Goal: Find specific fact: Find specific fact

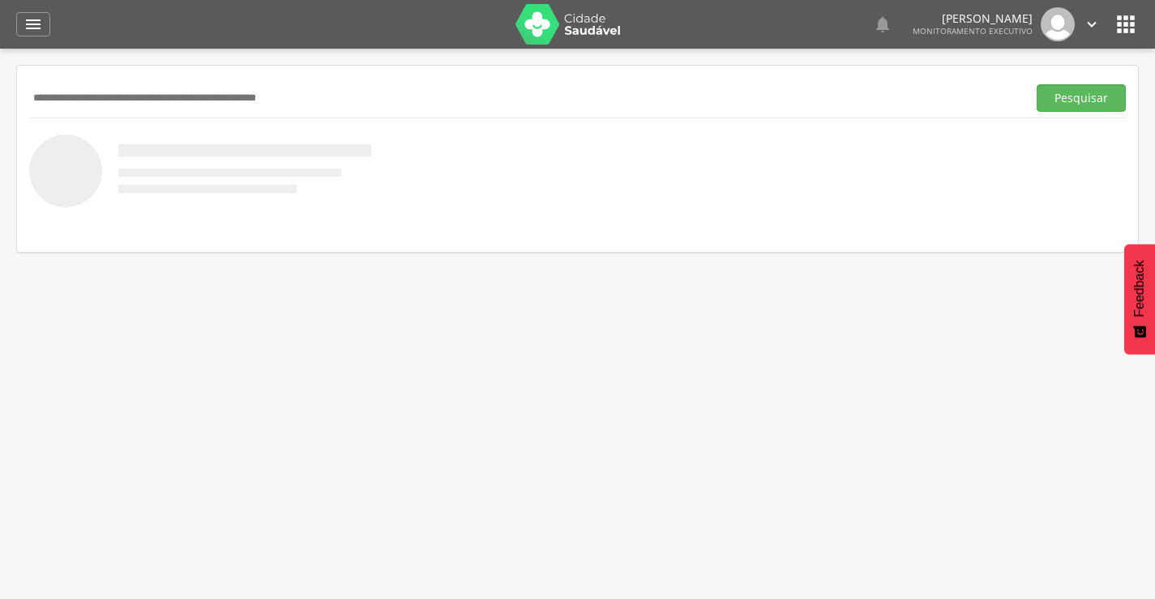
click at [209, 67] on div "Pesquisar" at bounding box center [577, 159] width 1121 height 186
click at [129, 91] on input "text" at bounding box center [524, 98] width 991 height 28
paste input "**********"
type input "*"
type input "*****"
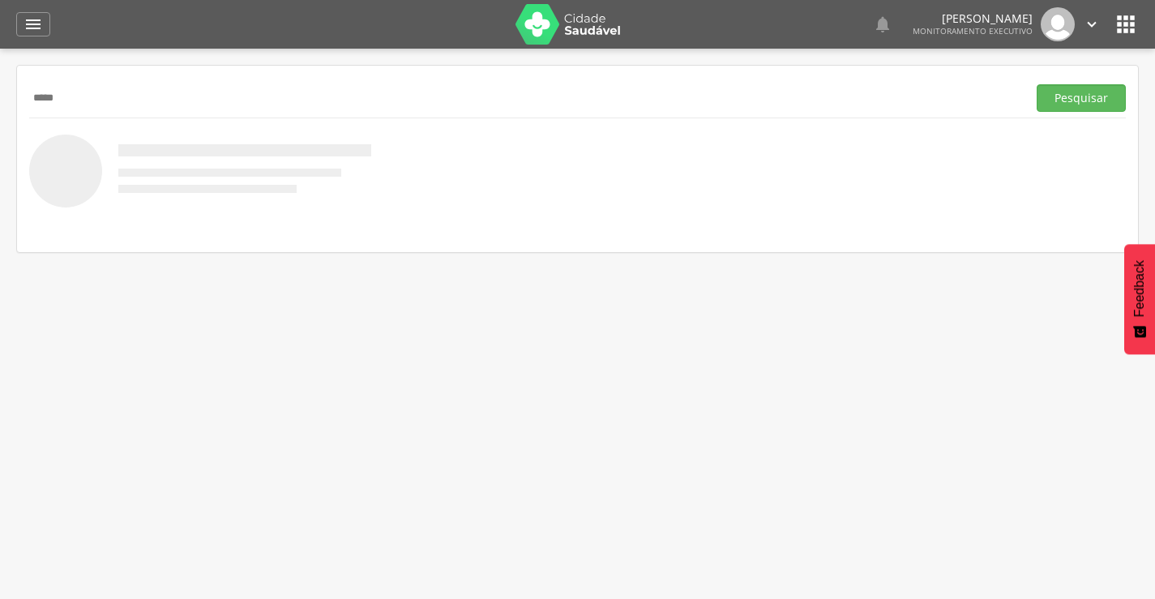
click at [1037, 84] on button "Pesquisar" at bounding box center [1081, 98] width 89 height 28
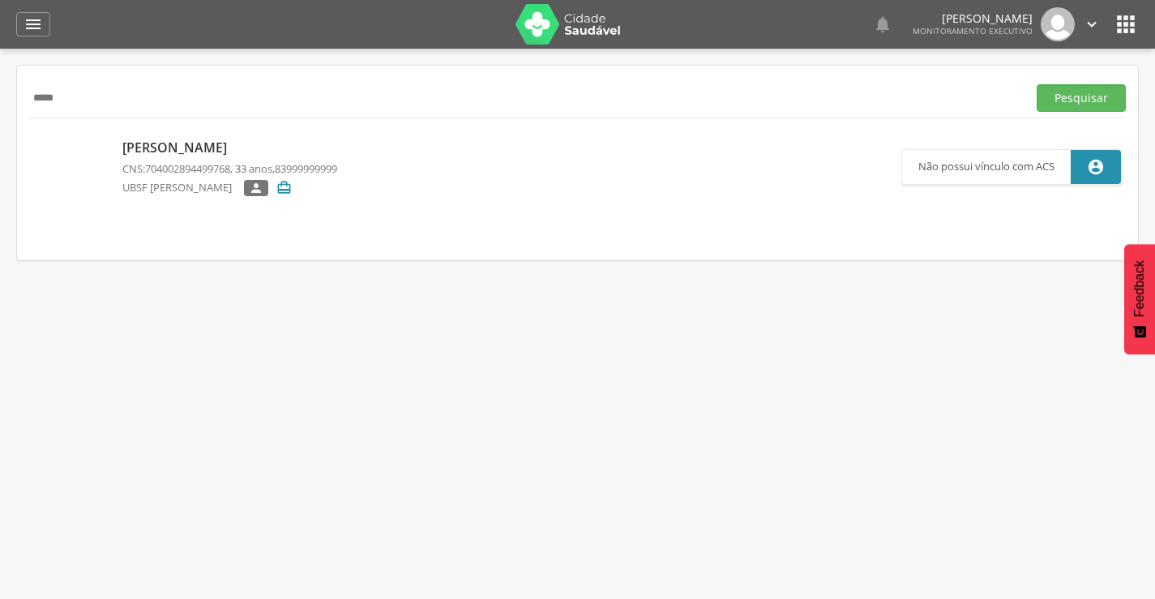
click at [160, 136] on div "[PERSON_NAME] CNS: 704002894499768 , 33 anos, 83999999999 UBSF [PERSON_NAME]  " at bounding box center [229, 167] width 215 height 67
type input "**********"
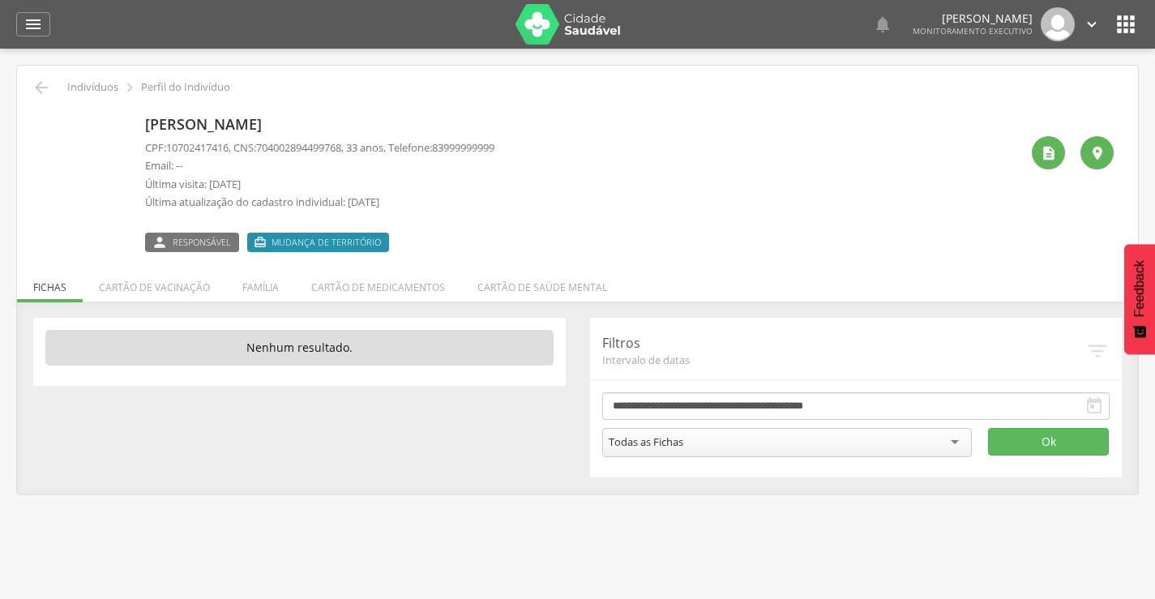
scroll to position [49, 0]
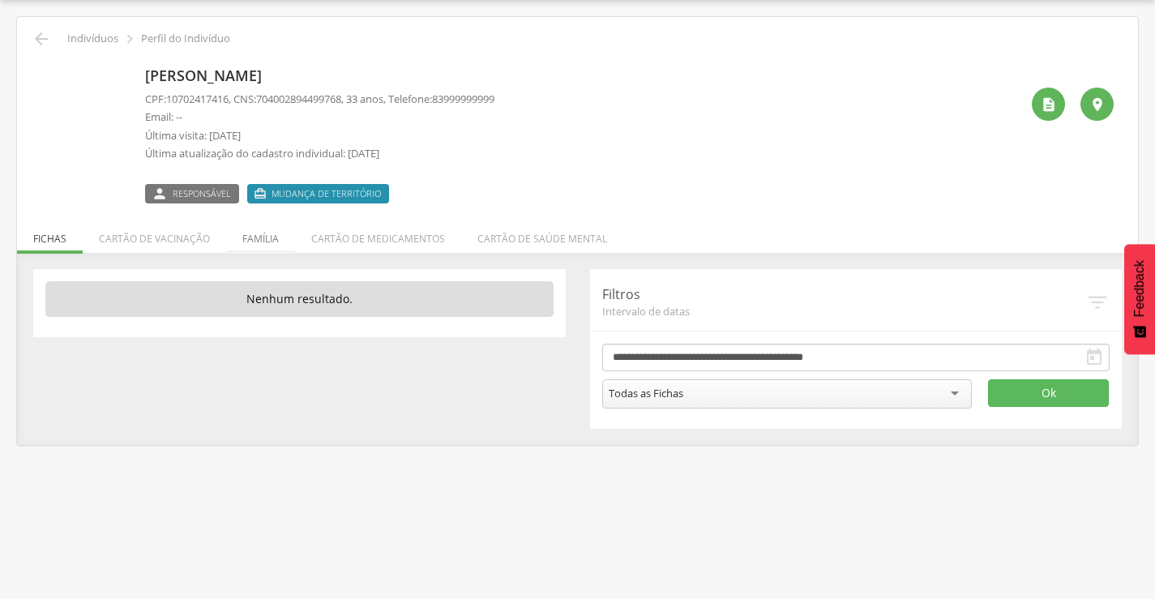
click at [272, 244] on li "Família" at bounding box center [260, 235] width 69 height 38
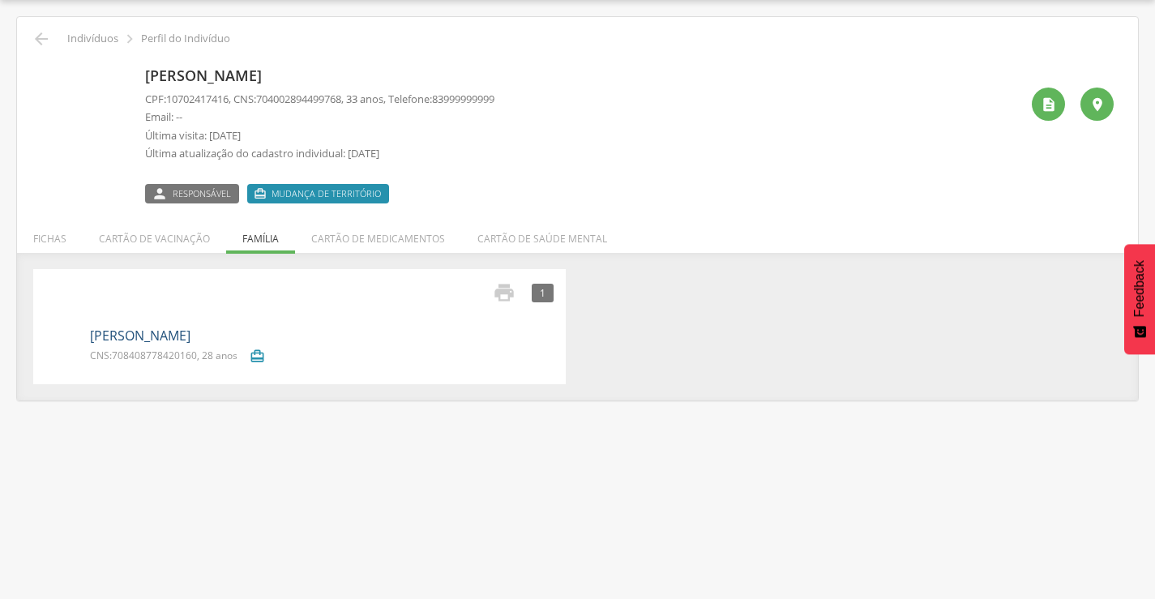
click at [163, 341] on link "[PERSON_NAME]" at bounding box center [140, 336] width 101 height 19
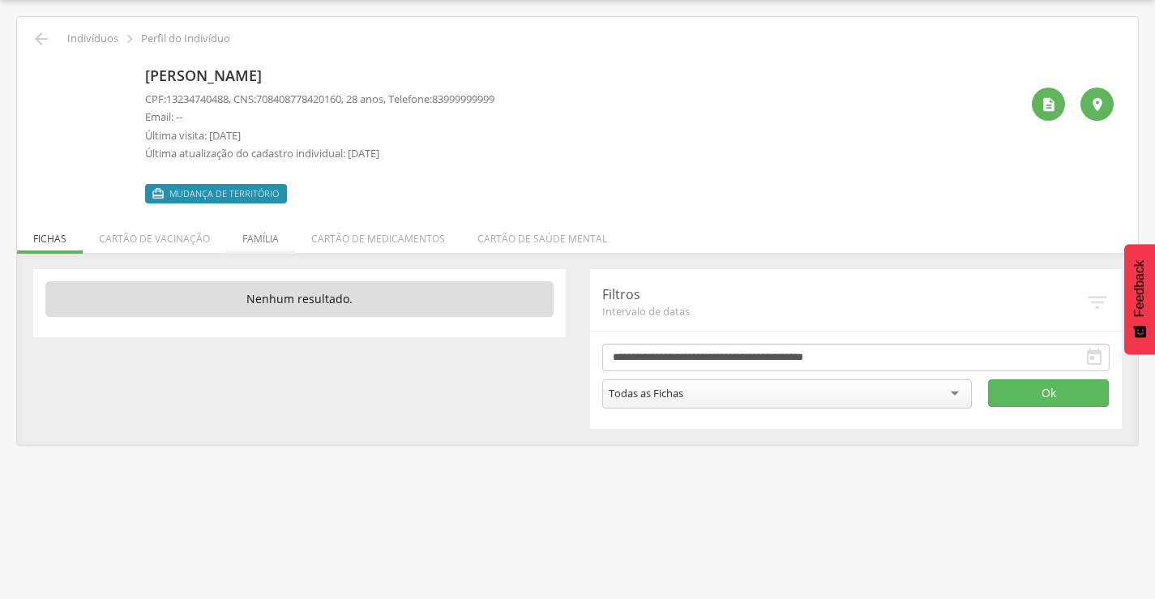
click at [263, 244] on li "Família" at bounding box center [260, 235] width 69 height 38
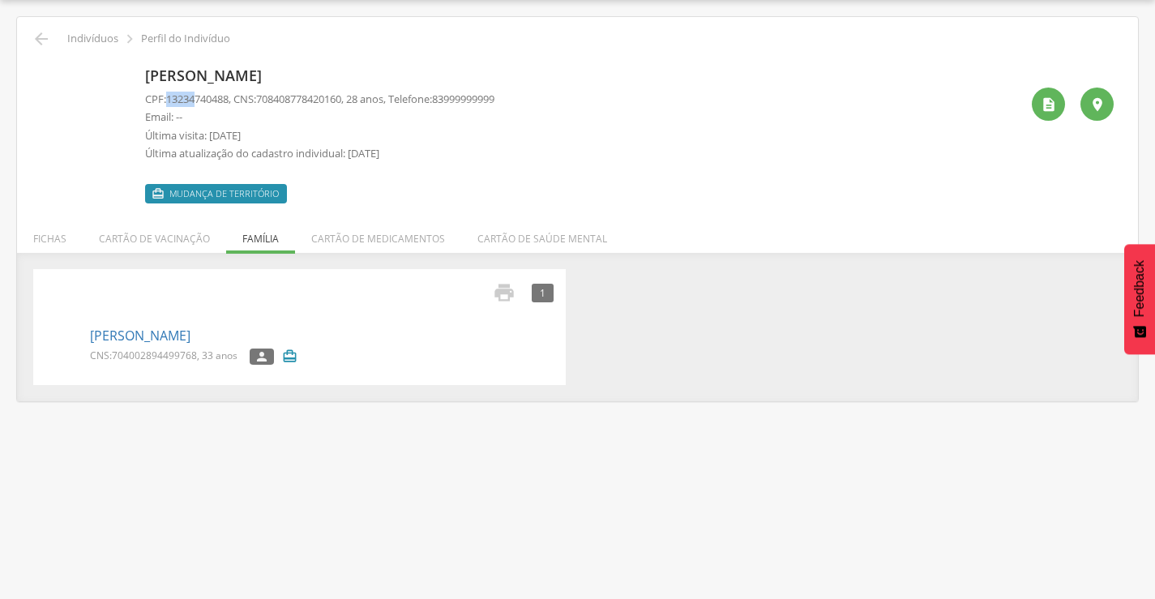
drag, startPoint x: 167, startPoint y: 101, endPoint x: 198, endPoint y: 95, distance: 31.3
click at [198, 95] on p "CPF: 13234740488 , CNS: [PHONE_NUMBER] , 28 anos, Telefone: [PHONE_NUMBER]" at bounding box center [319, 99] width 349 height 15
click at [259, 113] on p "Email: --" at bounding box center [319, 116] width 349 height 15
drag, startPoint x: 232, startPoint y: 99, endPoint x: 181, endPoint y: 98, distance: 51.1
click at [181, 98] on span "13234740488" at bounding box center [197, 99] width 62 height 15
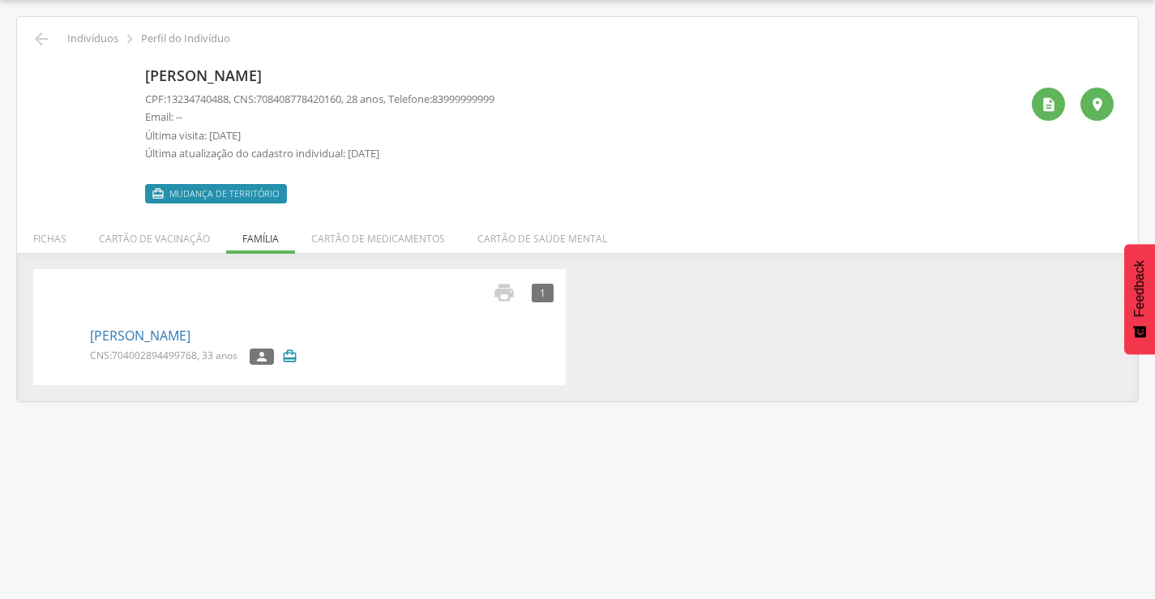
click at [256, 99] on p "CPF: 13234740488 , CNS: [PHONE_NUMBER] , 28 anos, Telefone: [PHONE_NUMBER]" at bounding box center [319, 99] width 349 height 15
drag, startPoint x: 234, startPoint y: 99, endPoint x: 189, endPoint y: 104, distance: 45.7
click at [173, 105] on span "13234740488" at bounding box center [197, 99] width 62 height 15
copy span "3234740488"
click at [183, 332] on link "[PERSON_NAME]" at bounding box center [140, 336] width 101 height 19
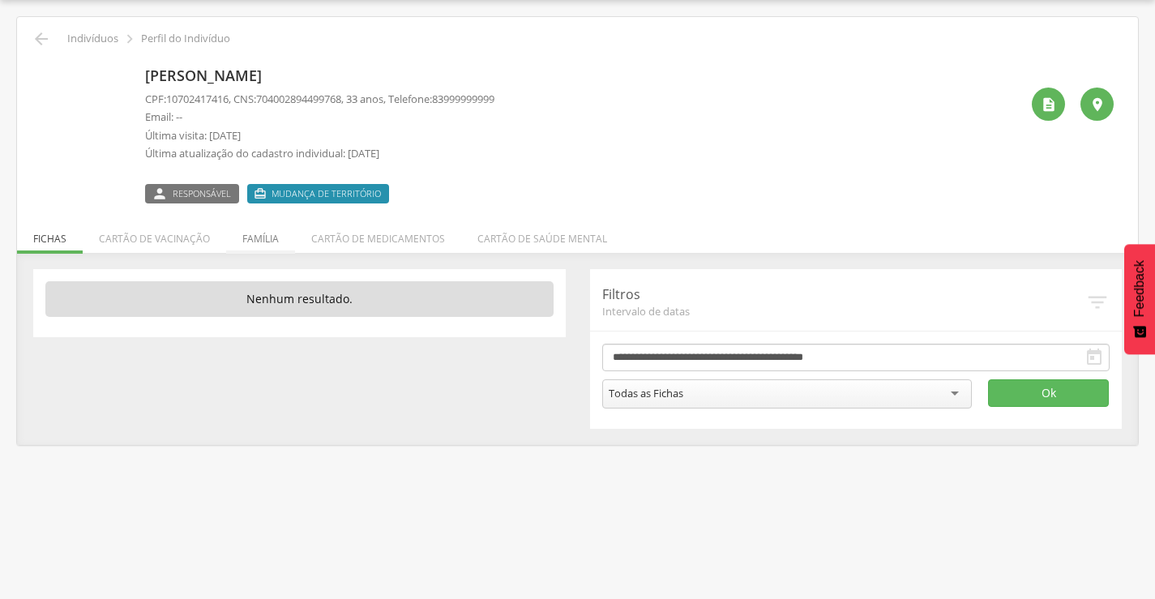
click at [257, 244] on li "Família" at bounding box center [260, 235] width 69 height 38
